Goal: Complete application form

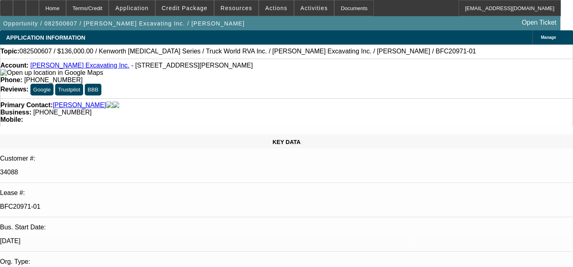
select select "0"
select select "6"
select select "0"
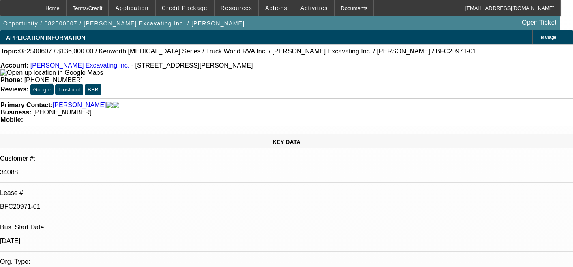
select select "0"
select select "6"
select select "0"
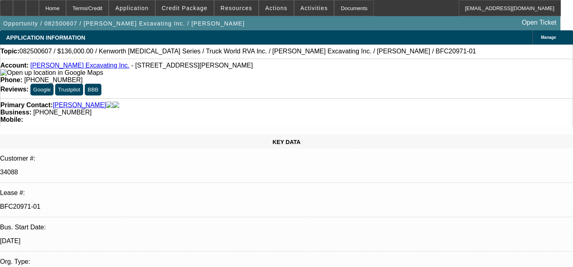
select select "0"
select select "6"
